Goal: Information Seeking & Learning: Check status

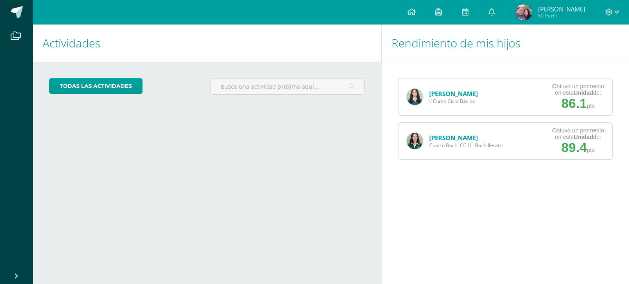
click at [437, 137] on link "[PERSON_NAME]" at bounding box center [453, 138] width 49 height 8
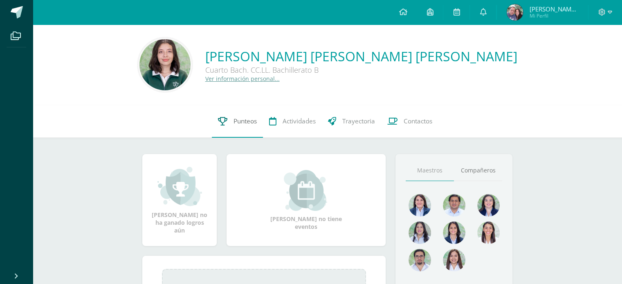
click at [237, 119] on span "Punteos" at bounding box center [245, 121] width 23 height 9
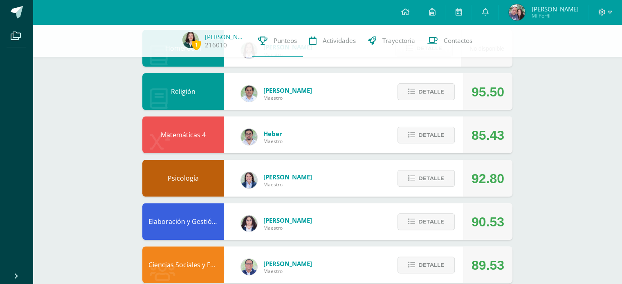
scroll to position [230, 0]
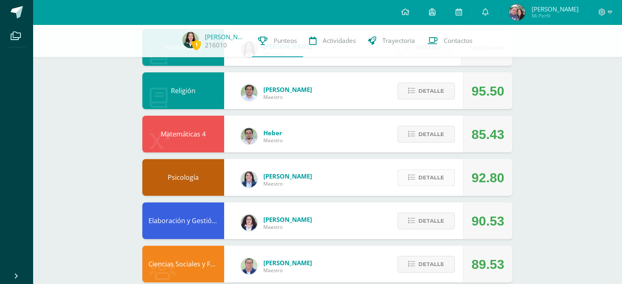
click at [422, 172] on span "Detalle" at bounding box center [432, 177] width 26 height 15
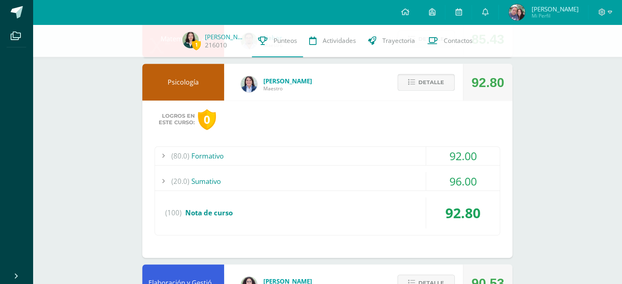
scroll to position [325, 0]
click at [394, 158] on div "(80.0) Formativo" at bounding box center [327, 156] width 345 height 18
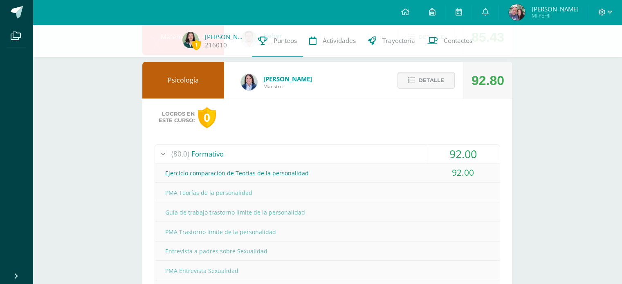
scroll to position [327, 0]
click at [427, 81] on span "Detalle" at bounding box center [432, 80] width 26 height 15
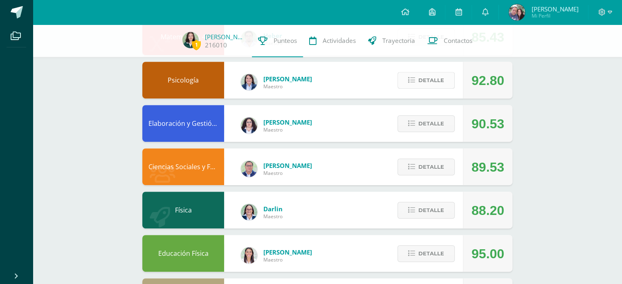
click at [427, 81] on span "Detalle" at bounding box center [432, 80] width 26 height 15
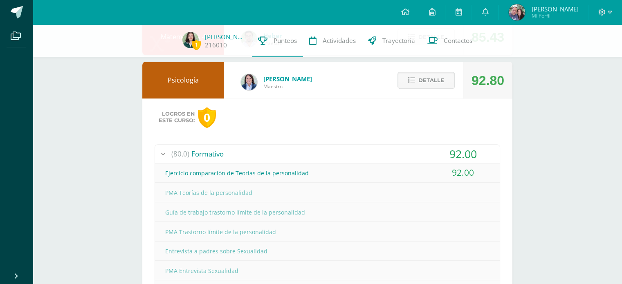
scroll to position [424, 0]
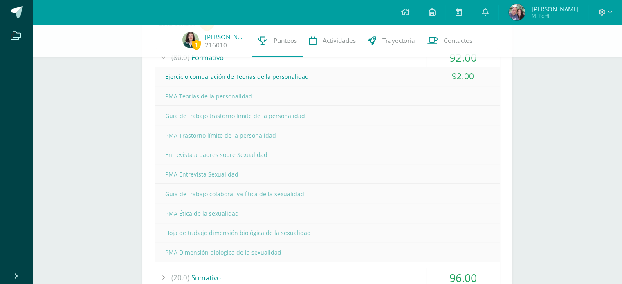
click at [411, 62] on div "(80.0) Formativo" at bounding box center [327, 57] width 345 height 18
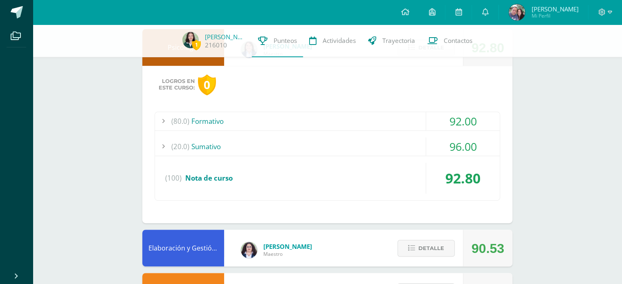
scroll to position [323, 0]
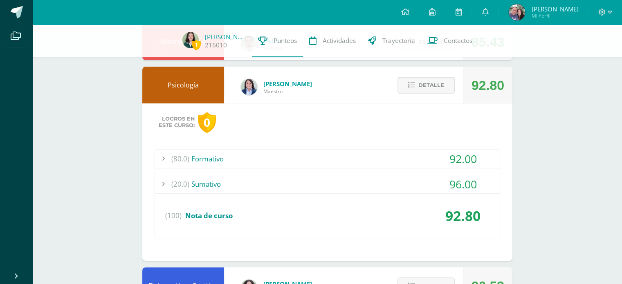
click at [422, 84] on span "Detalle" at bounding box center [432, 85] width 26 height 15
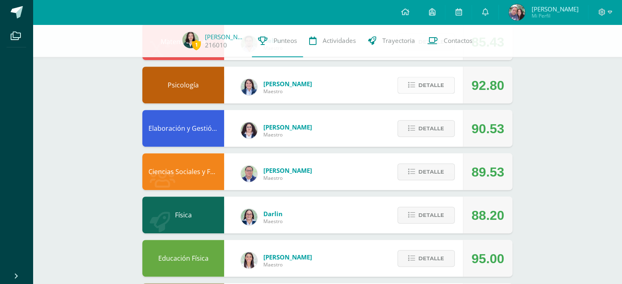
click at [422, 84] on span "Detalle" at bounding box center [432, 85] width 26 height 15
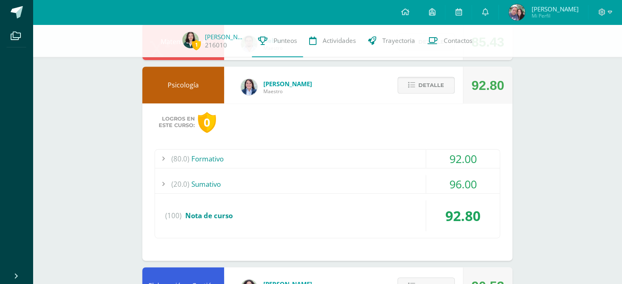
click at [429, 86] on span "Detalle" at bounding box center [432, 85] width 26 height 15
